Goal: Check status: Check status

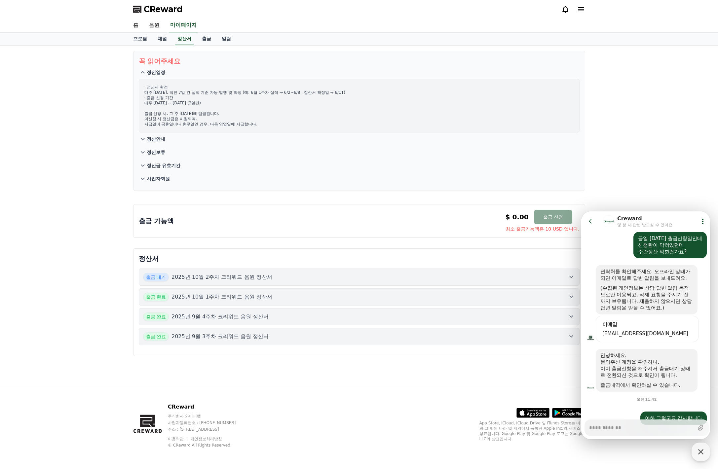
scroll to position [75, 0]
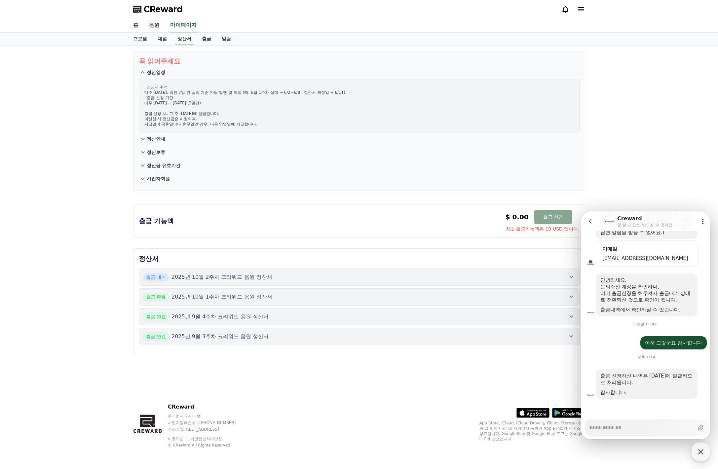
click at [611, 348] on div "Show context menu 아하 그렇군요 감사합니다" at bounding box center [646, 342] width 131 height 13
click at [614, 349] on div "오후 1:14" at bounding box center [646, 355] width 131 height 13
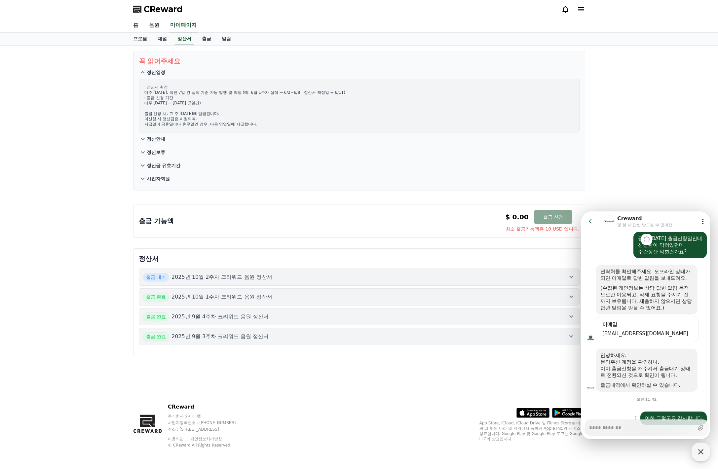
type textarea "*"
drag, startPoint x: 611, startPoint y: 363, endPoint x: 651, endPoint y: 377, distance: 42.4
click at [651, 377] on div "안녕하세요. 문의주신 계정을 확인하니, 이미 출금신청을 해주셔서 출금대기 상태로 전환되신 것으로 확인이 됩니다. 출금내역에서 확인하실 수 있습…" at bounding box center [646, 370] width 92 height 36
click at [651, 377] on div "이미 출금신청을 해주셔서 출금대기 상태로 전환되신 것으로 확인이 됩니다." at bounding box center [646, 371] width 92 height 13
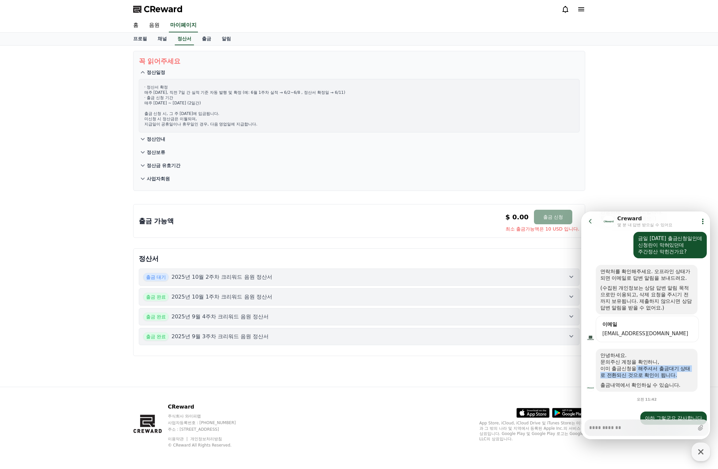
drag, startPoint x: 630, startPoint y: 368, endPoint x: 657, endPoint y: 377, distance: 28.2
click at [657, 377] on div "이미 출금신청을 해주셔서 출금대기 상태로 전환되신 것으로 확인이 됩니다." at bounding box center [646, 371] width 92 height 13
click at [657, 376] on div "이미 출금신청을 해주셔서 출금대기 상태로 전환되신 것으로 확인이 됩니다." at bounding box center [646, 371] width 92 height 13
click at [98, 226] on div "꼭 읽어주세요 정산일정 · 정산서 확정 매주 [DATE], 직전 7일 간 실적 기준 자동 발행 및 확정 (예: 6월 1주차 실적 → 6/2~6…" at bounding box center [359, 216] width 718 height 341
click at [592, 222] on icon at bounding box center [590, 221] width 7 height 7
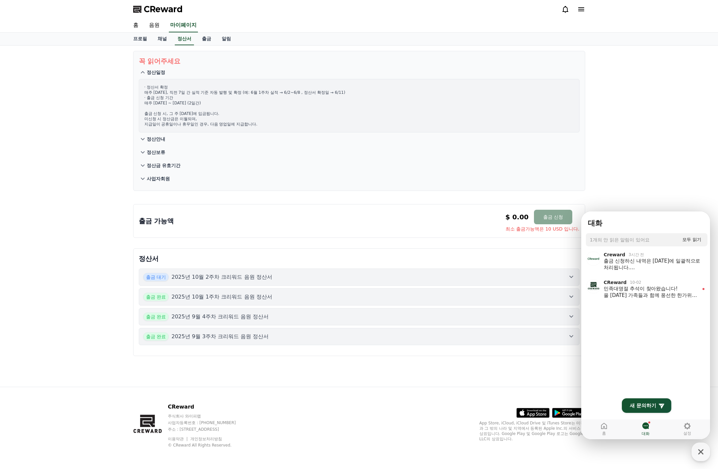
click at [647, 176] on div "꼭 읽어주세요 정산일정 · 정산서 확정 매주 [DATE], 직전 7일 간 실적 기준 자동 발행 및 확정 (예: 6월 1주차 실적 → 6/2~6…" at bounding box center [359, 216] width 718 height 341
drag, startPoint x: 624, startPoint y: 116, endPoint x: 625, endPoint y: 15, distance: 101.1
click at [625, 211] on html "대화 1개의 안 읽은 알림이 있어요 Mark all userchat as read 모두 읽기 Creward 3시간 전 출금 신청하신 내역은 […" at bounding box center [645, 211] width 129 height 0
click at [275, 232] on div "출금 가능액 $ 0.00 출금 신청 최소 출금가능액은 10 USD 입니다. $ 0.00 출금 신청 최소 출금가능액은 10 USD 입니다." at bounding box center [359, 221] width 441 height 22
click at [698, 452] on icon "button" at bounding box center [701, 452] width 12 height 12
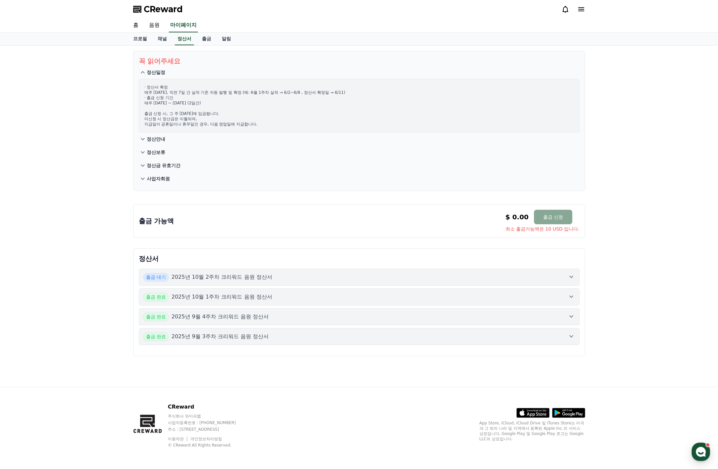
click at [573, 278] on icon at bounding box center [571, 277] width 8 height 8
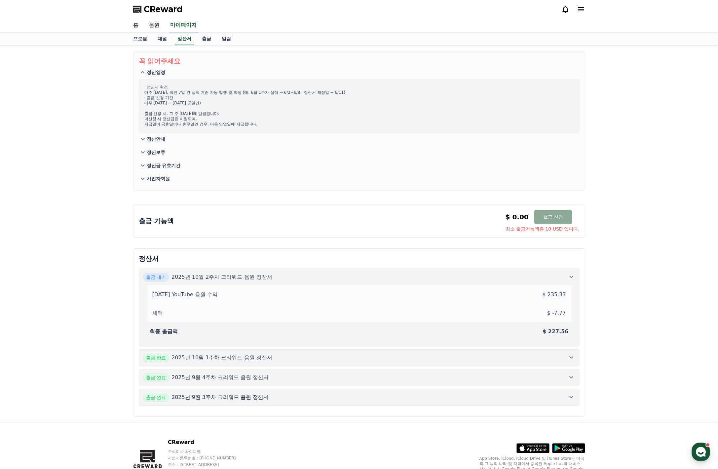
scroll to position [35, 0]
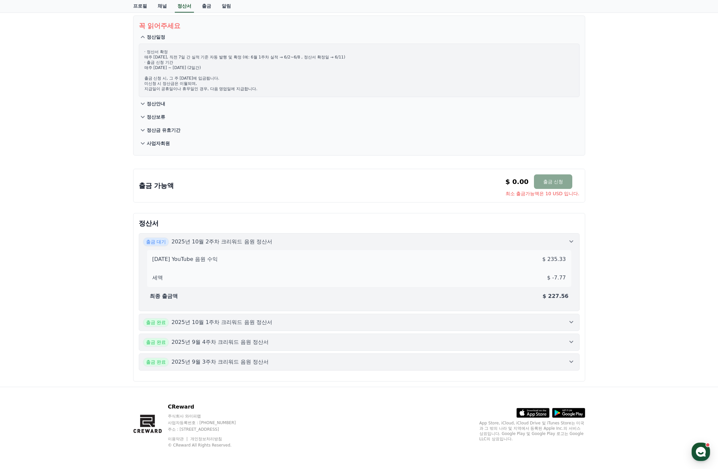
click at [571, 315] on button "출금 완료 2025년 10월 1주차 크리워드 음원 정산서" at bounding box center [359, 322] width 441 height 17
click at [571, 244] on icon at bounding box center [571, 241] width 8 height 8
click at [574, 325] on icon at bounding box center [571, 322] width 8 height 8
click at [565, 244] on div "출금 대기 2025년 10월 2주차 크리워드 음원 정산서" at bounding box center [359, 241] width 432 height 9
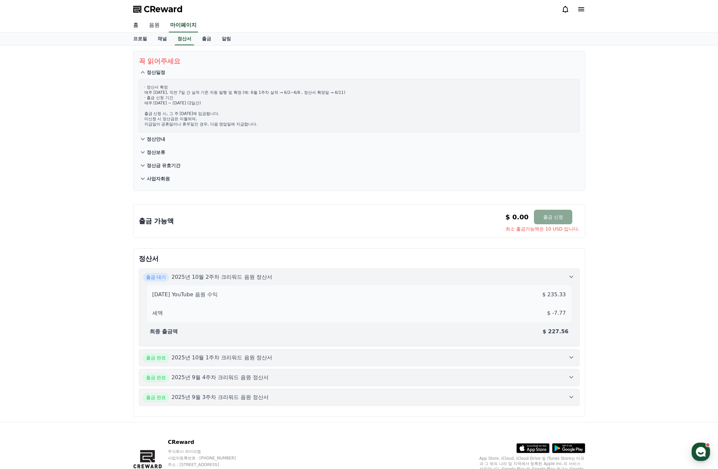
click at [153, 26] on link "음원" at bounding box center [154, 25] width 21 height 14
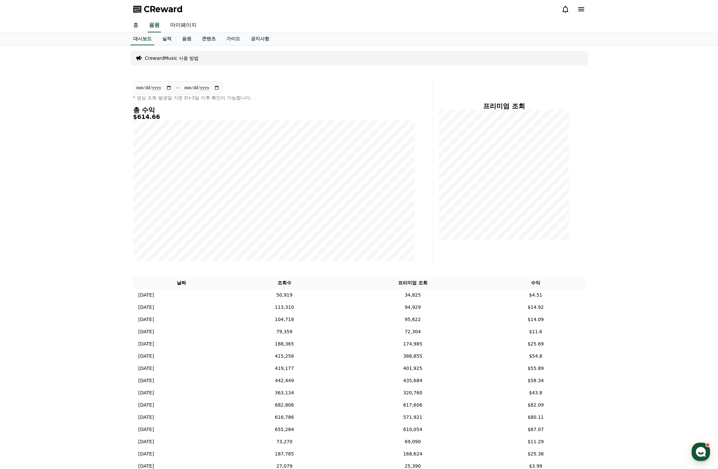
click at [132, 26] on link "홈" at bounding box center [136, 25] width 16 height 14
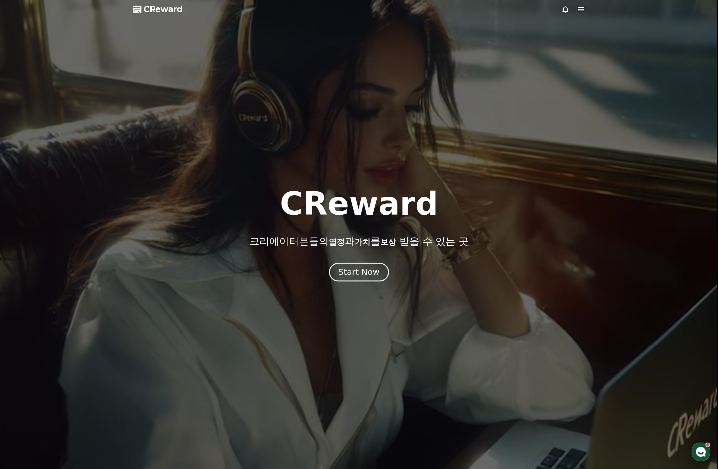
click at [359, 273] on div "Start Now" at bounding box center [358, 272] width 41 height 11
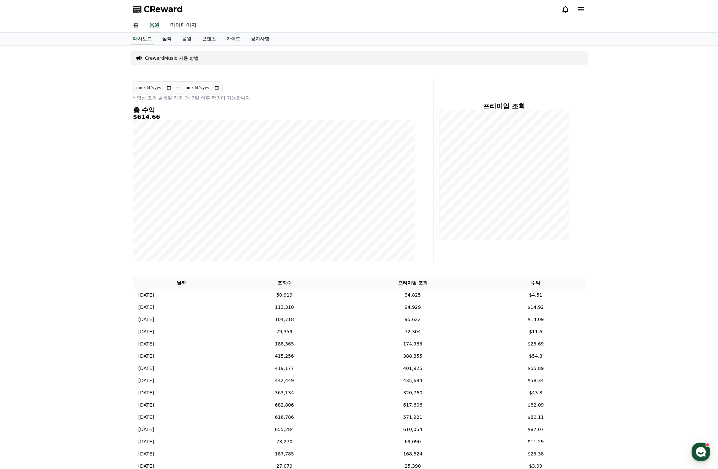
click at [170, 42] on link "실적" at bounding box center [167, 39] width 20 height 13
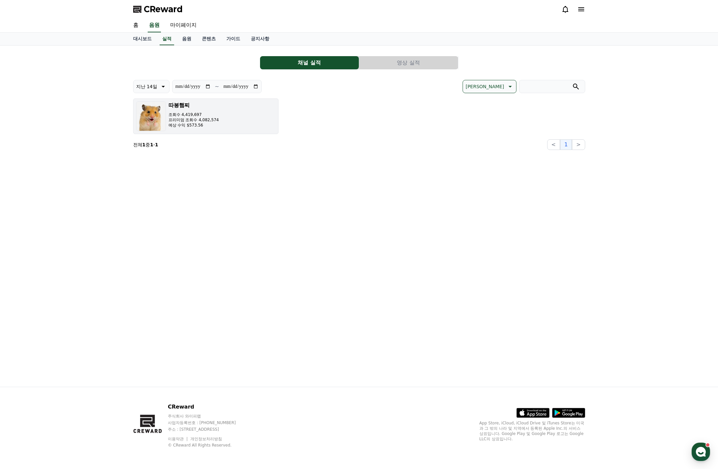
click at [224, 123] on button "따봉햄찌 조회수 4,419,697 프리미엄 조회수 4,082,574 예상 수익 $573.56" at bounding box center [205, 116] width 145 height 36
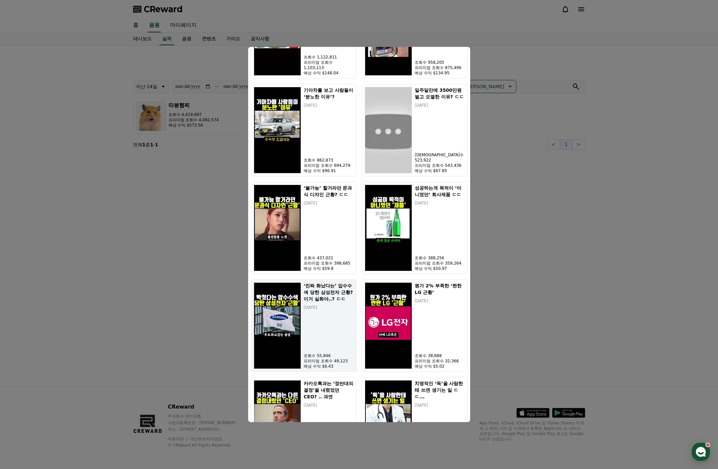
scroll to position [343, 0]
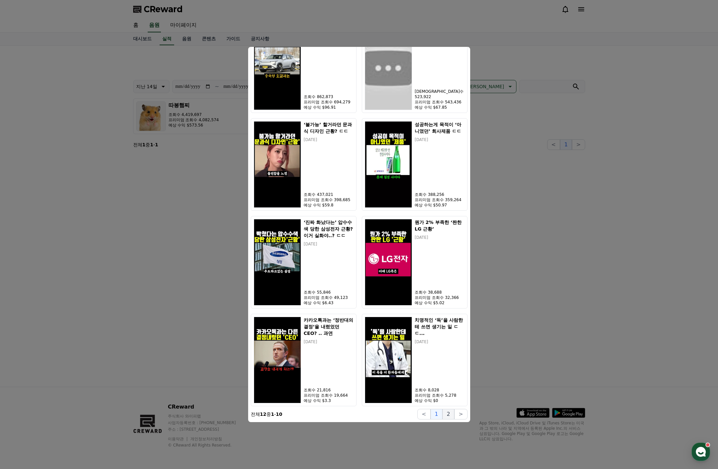
click at [450, 416] on button "2" at bounding box center [448, 414] width 12 height 11
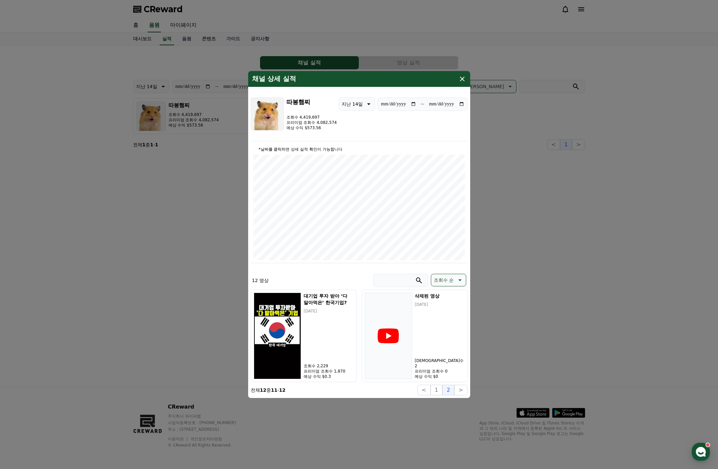
scroll to position [0, 0]
click at [438, 393] on button "1" at bounding box center [436, 390] width 12 height 11
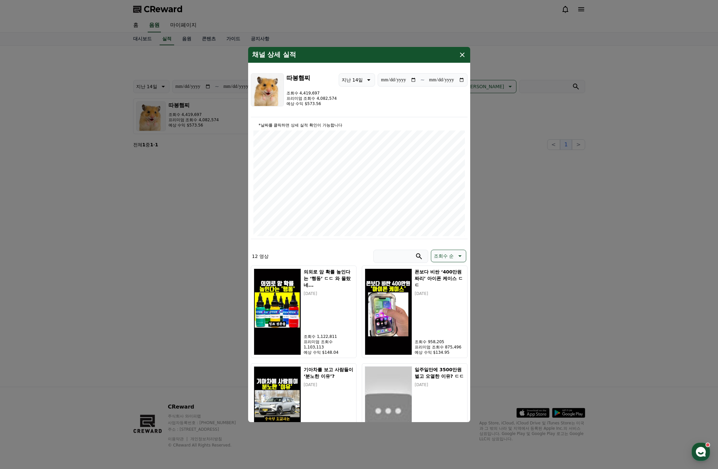
click at [462, 54] on icon "modal" at bounding box center [462, 55] width 8 height 8
